Goal: Task Accomplishment & Management: Use online tool/utility

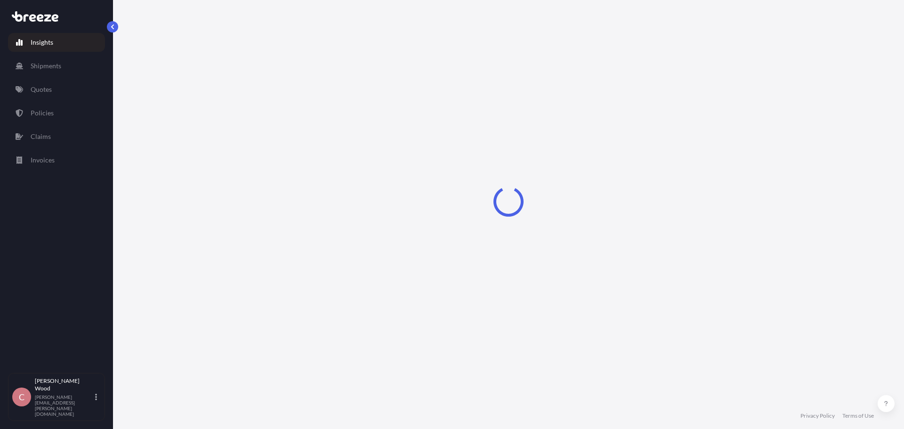
select select "2025"
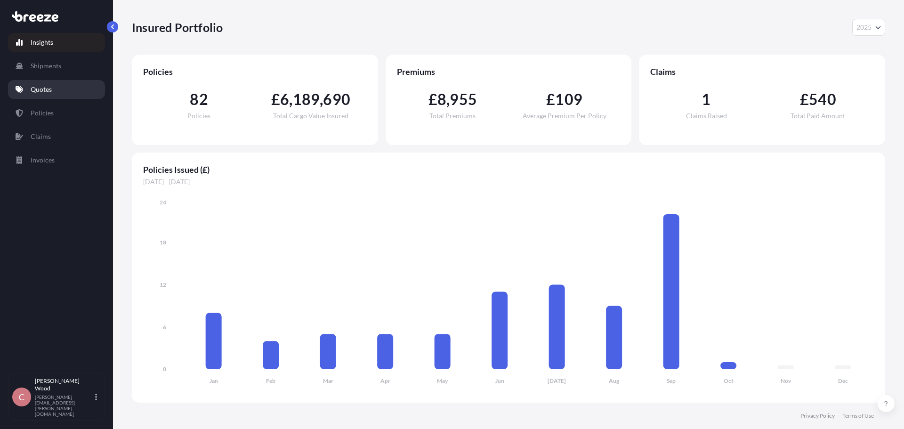
click at [18, 90] on icon at bounding box center [20, 89] width 8 height 7
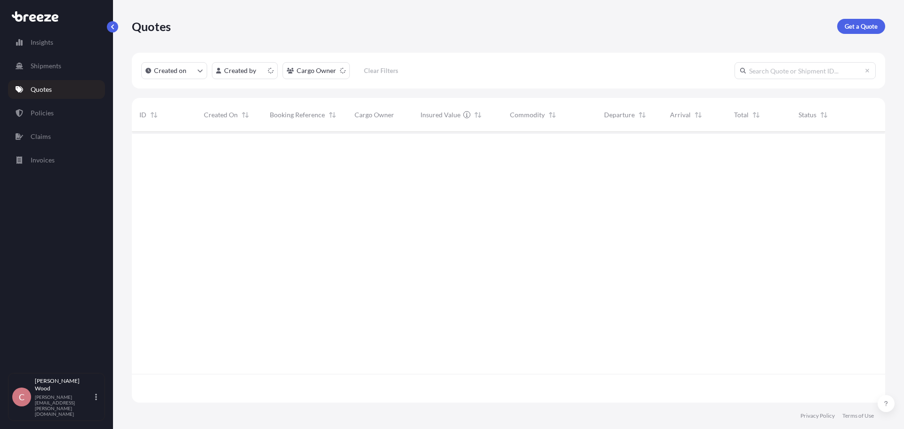
scroll to position [269, 747]
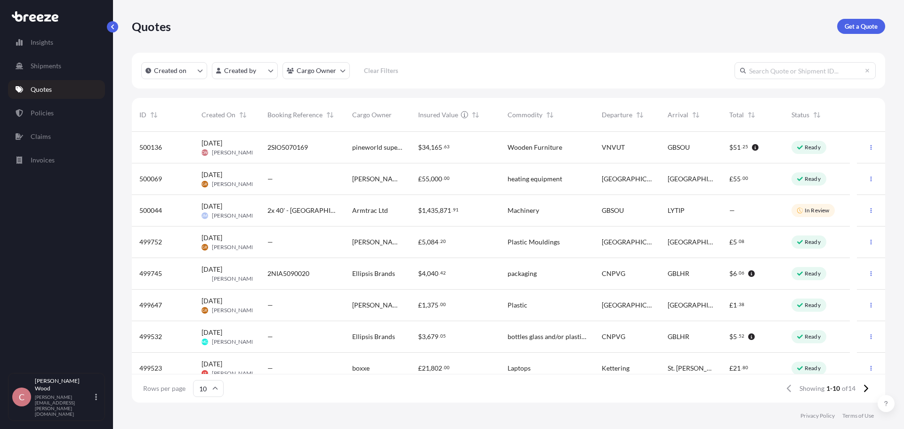
click at [234, 150] on span "[PERSON_NAME]" at bounding box center [234, 153] width 45 height 8
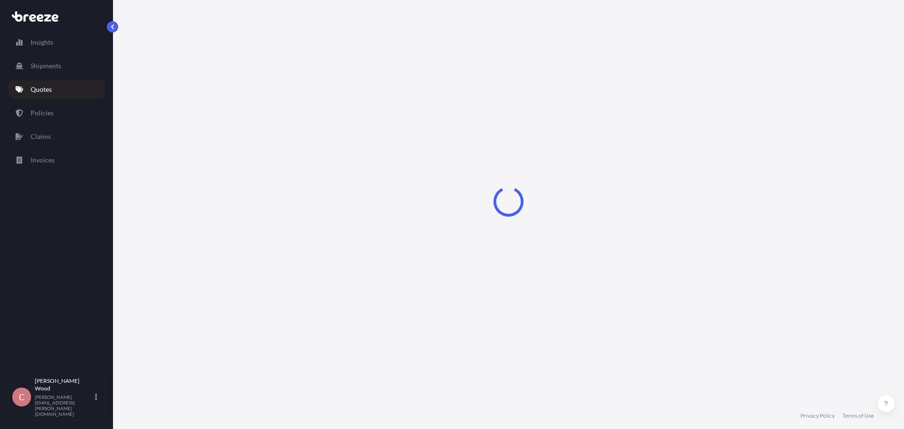
select select "Sea"
select select "Road"
select select "2"
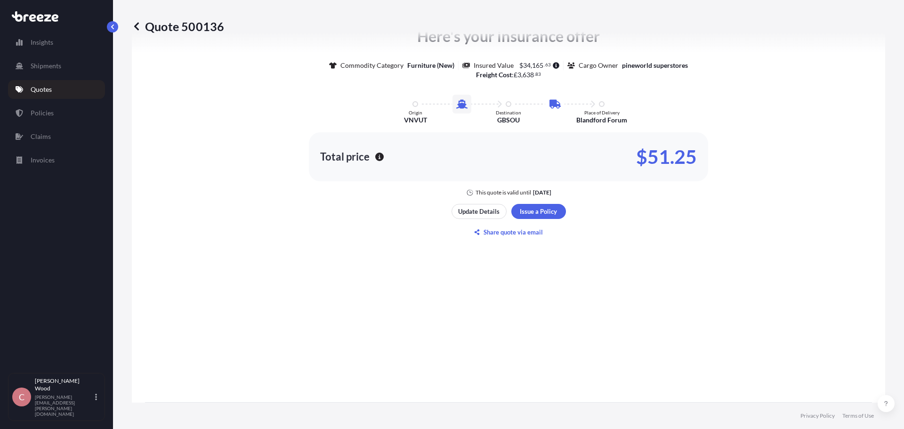
scroll to position [553, 0]
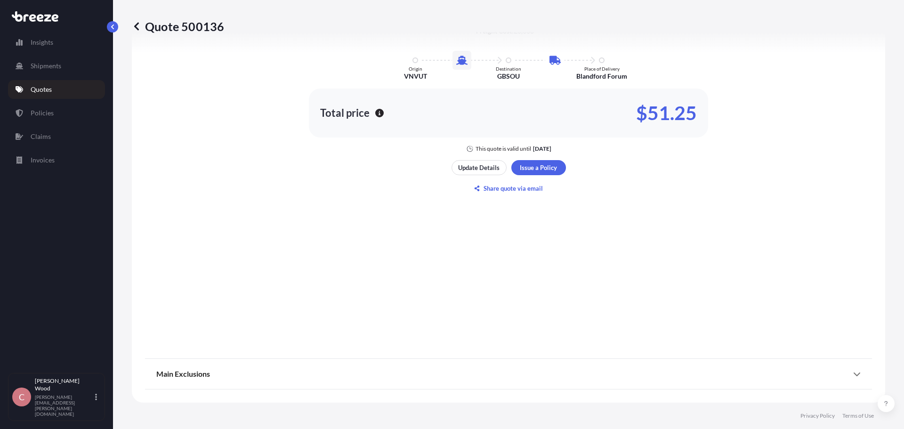
click at [845, 373] on div "Main Exclusions" at bounding box center [508, 374] width 705 height 23
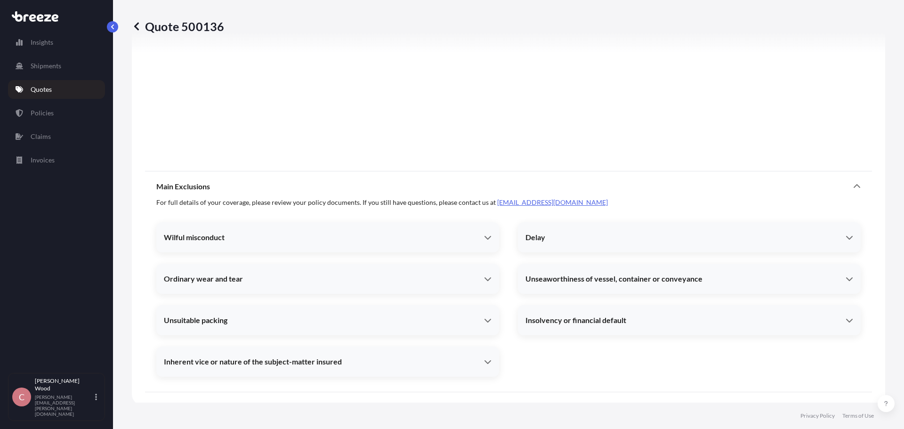
scroll to position [744, 0]
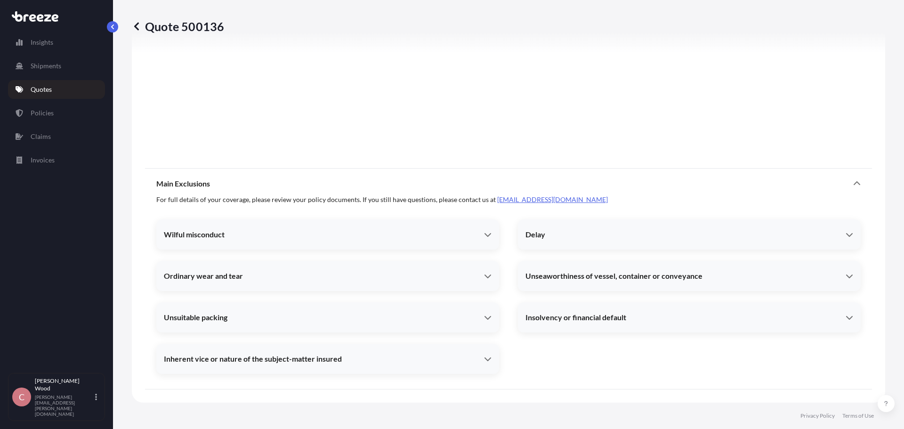
click at [261, 355] on span "Inherent vice or nature of the subject-matter insured" at bounding box center [253, 358] width 178 height 9
click at [492, 230] on div "Wilful misconduct" at bounding box center [327, 234] width 343 height 23
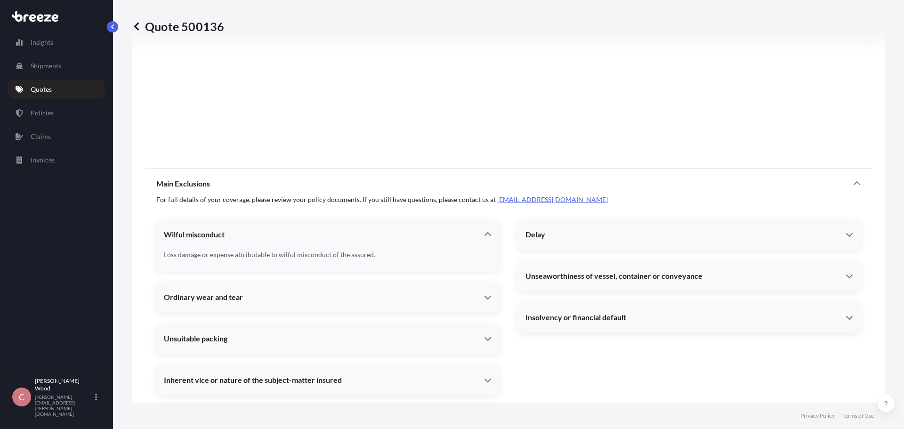
click at [488, 294] on icon at bounding box center [488, 297] width 8 height 8
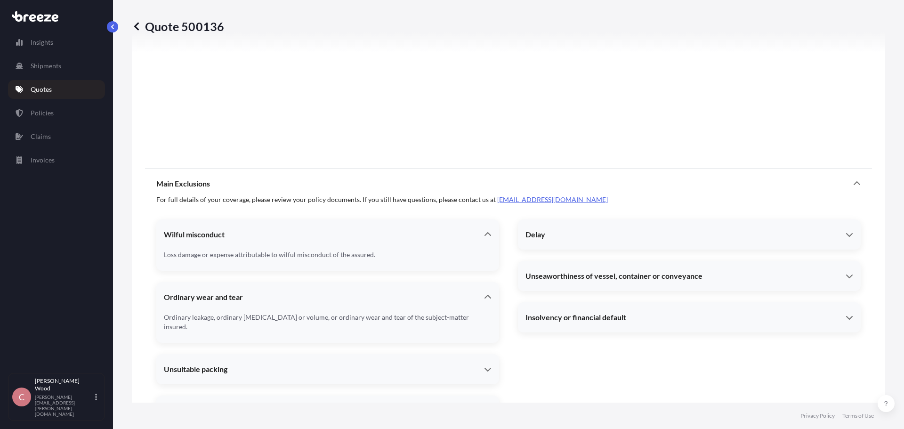
click at [484, 366] on icon at bounding box center [488, 370] width 8 height 8
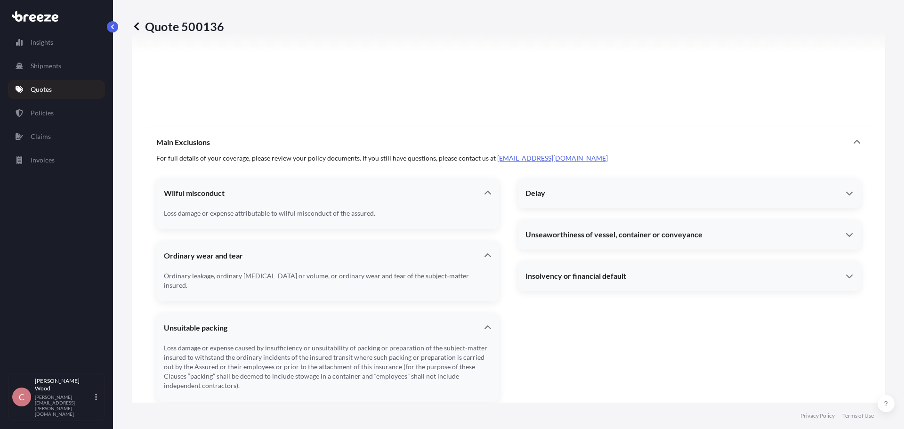
scroll to position [838, 0]
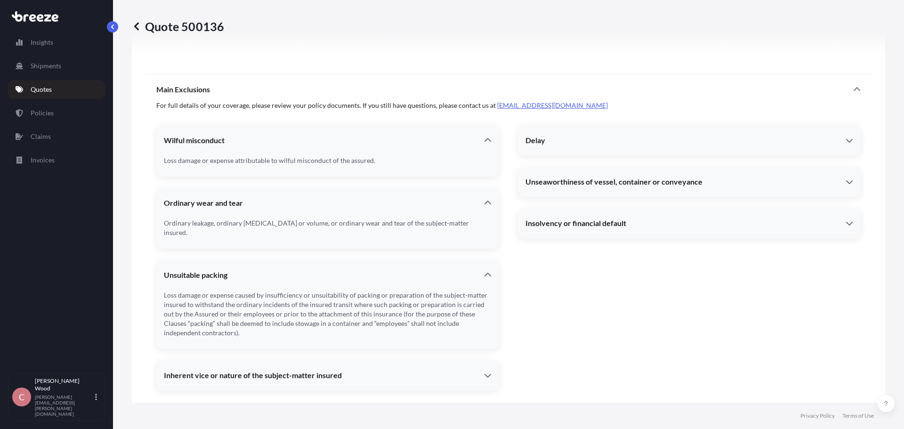
click at [491, 364] on div "Inherent vice or nature of the subject-matter insured" at bounding box center [327, 375] width 343 height 23
click at [846, 140] on icon at bounding box center [850, 141] width 8 height 8
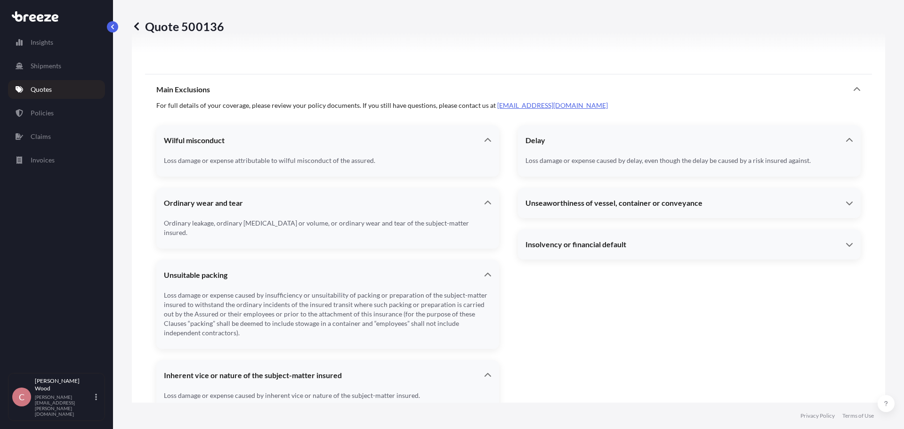
click at [847, 203] on icon at bounding box center [850, 204] width 7 height 4
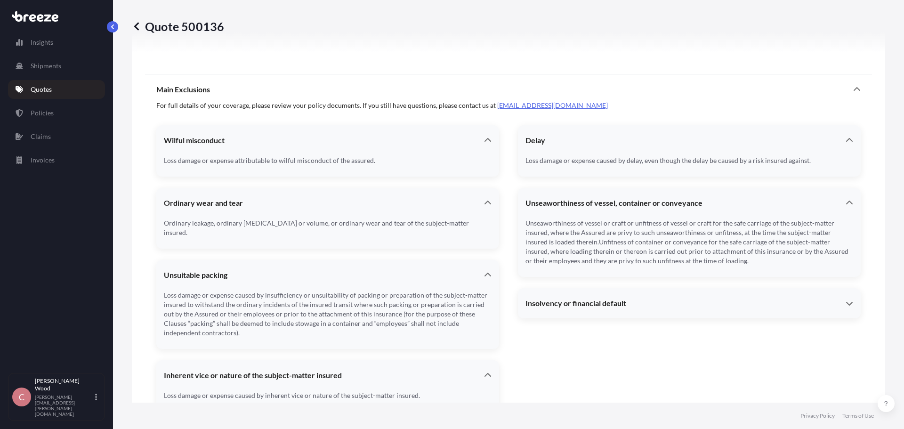
click at [836, 303] on div "Insolvency or financial default" at bounding box center [686, 303] width 320 height 9
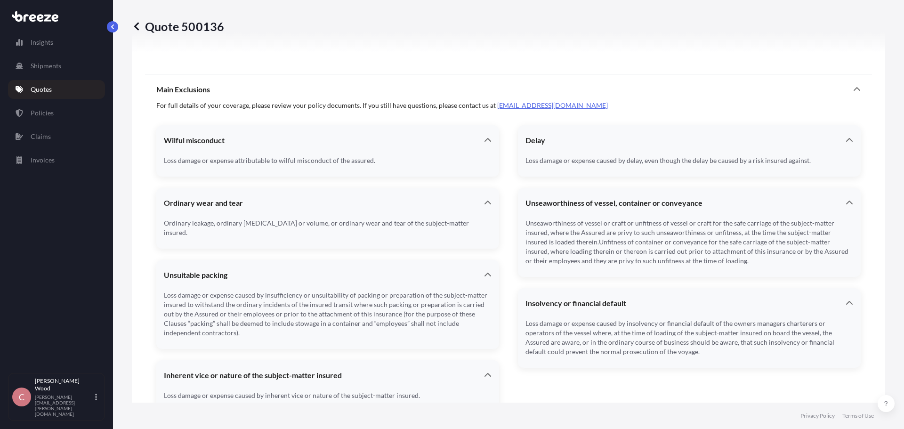
scroll to position [866, 0]
